Goal: Transaction & Acquisition: Purchase product/service

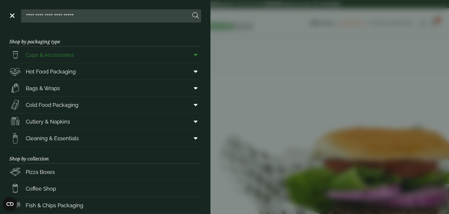
click at [199, 54] on span at bounding box center [194, 54] width 13 height 11
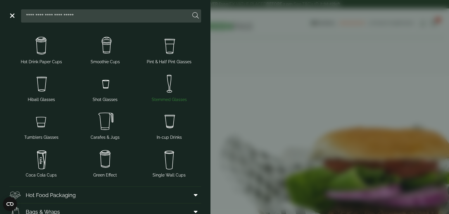
scroll to position [34, 0]
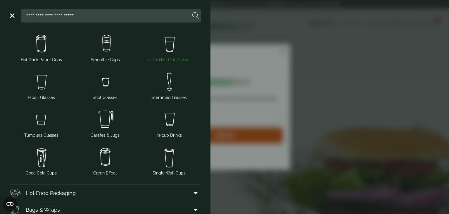
click at [168, 46] on img at bounding box center [169, 43] width 59 height 23
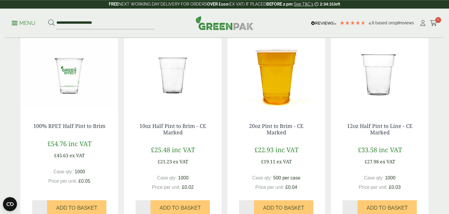
scroll to position [129, 0]
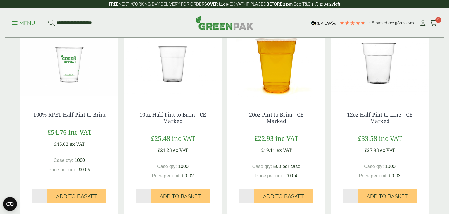
click at [175, 75] on img at bounding box center [173, 63] width 98 height 73
